Goal: Go to known website: Go to known website

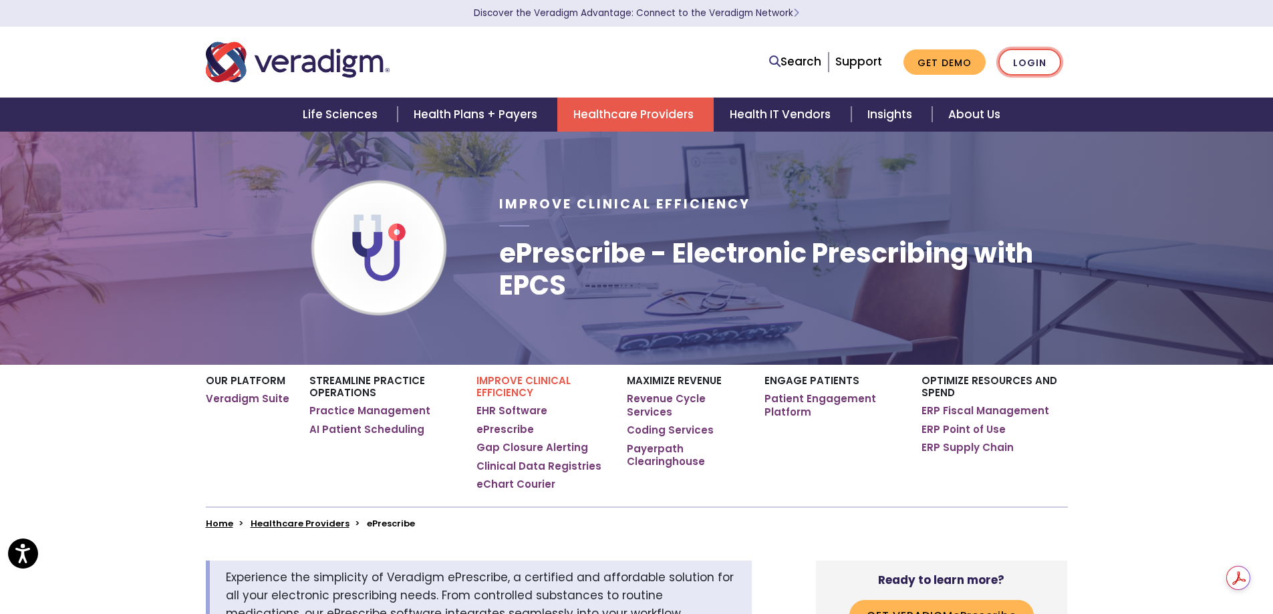
click at [1033, 66] on link "Login" at bounding box center [1030, 62] width 63 height 27
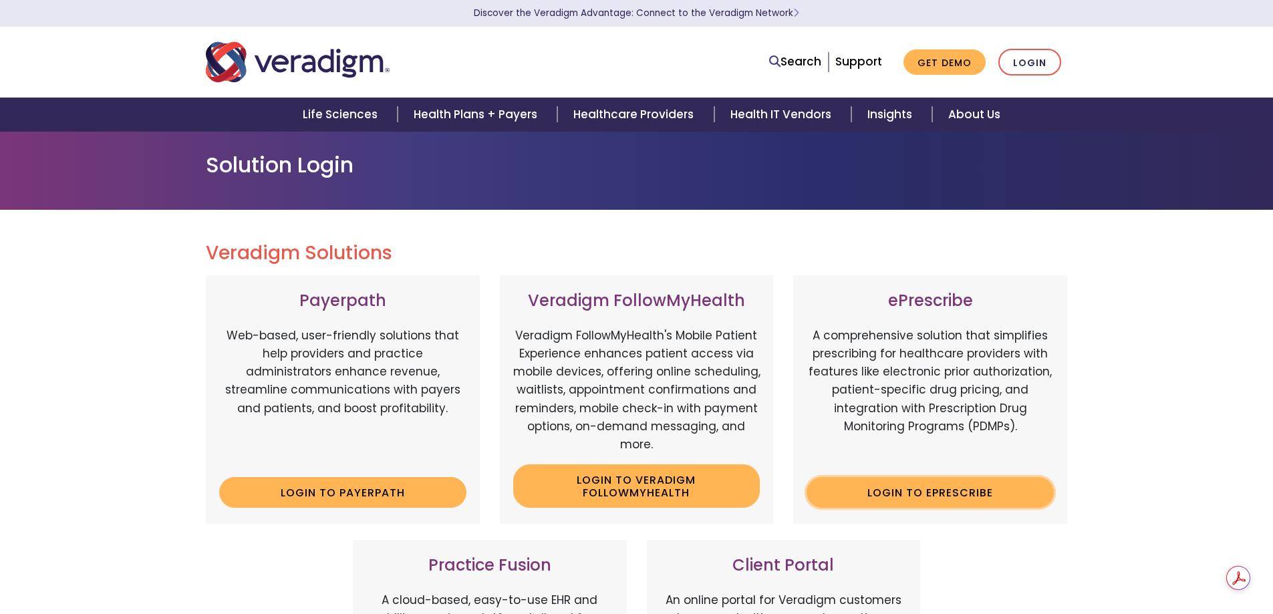
drag, startPoint x: 0, startPoint y: 0, endPoint x: 913, endPoint y: 487, distance: 1035.1
click at [913, 487] on link "Login to ePrescribe" at bounding box center [930, 492] width 247 height 31
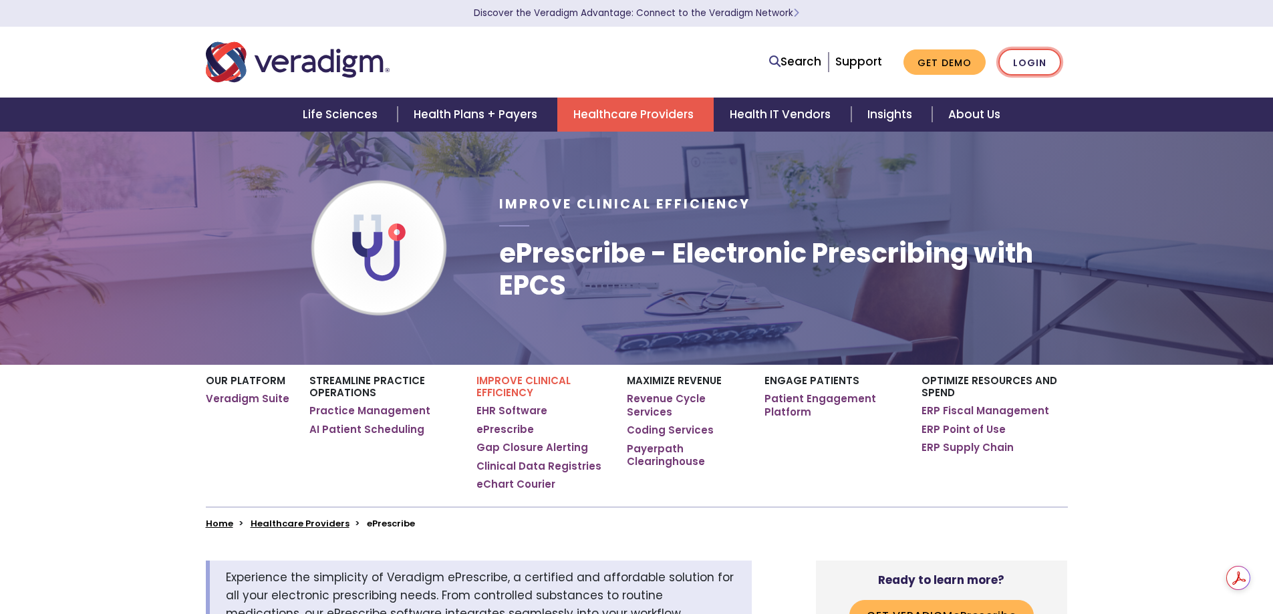
drag, startPoint x: 0, startPoint y: 0, endPoint x: 1027, endPoint y: 60, distance: 1028.6
click at [1027, 60] on link "Login" at bounding box center [1030, 62] width 63 height 27
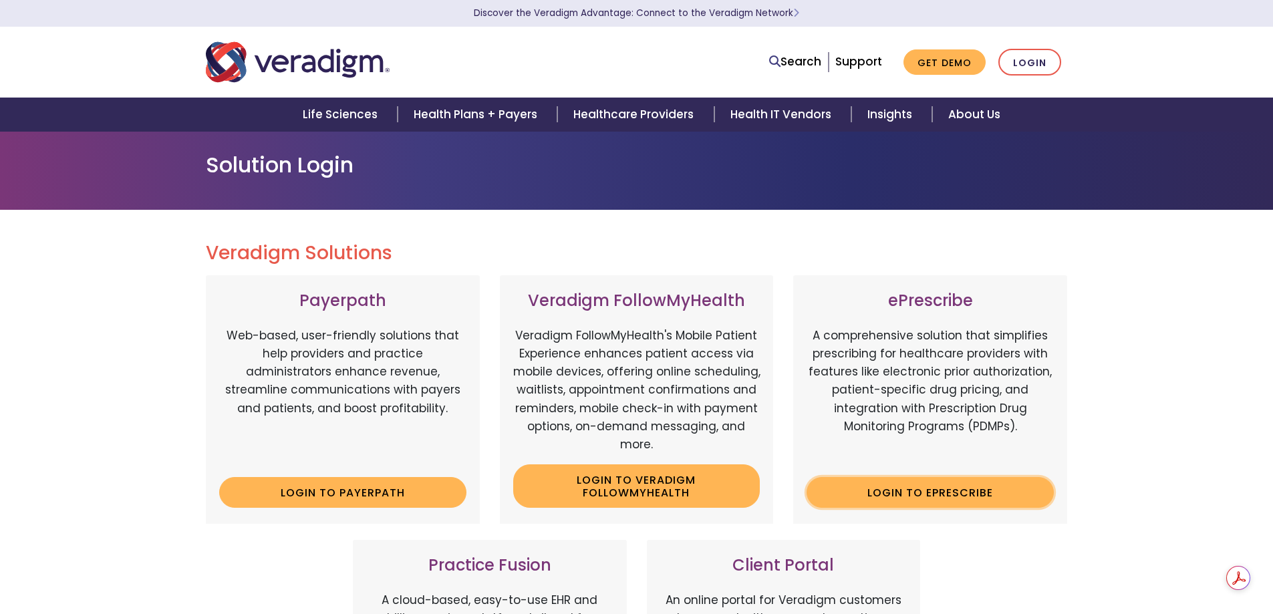
click at [886, 497] on link "Login to ePrescribe" at bounding box center [930, 492] width 247 height 31
